Goal: Task Accomplishment & Management: Complete application form

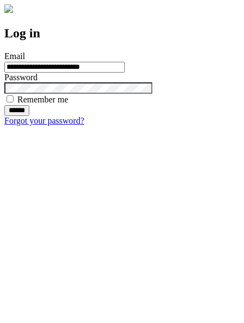
type input "**********"
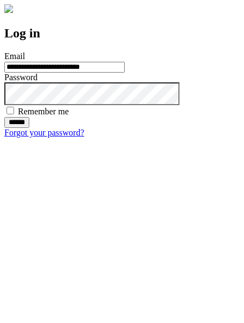
click at [29, 128] on input "******" at bounding box center [16, 122] width 25 height 11
